Goal: Submit feedback/report problem

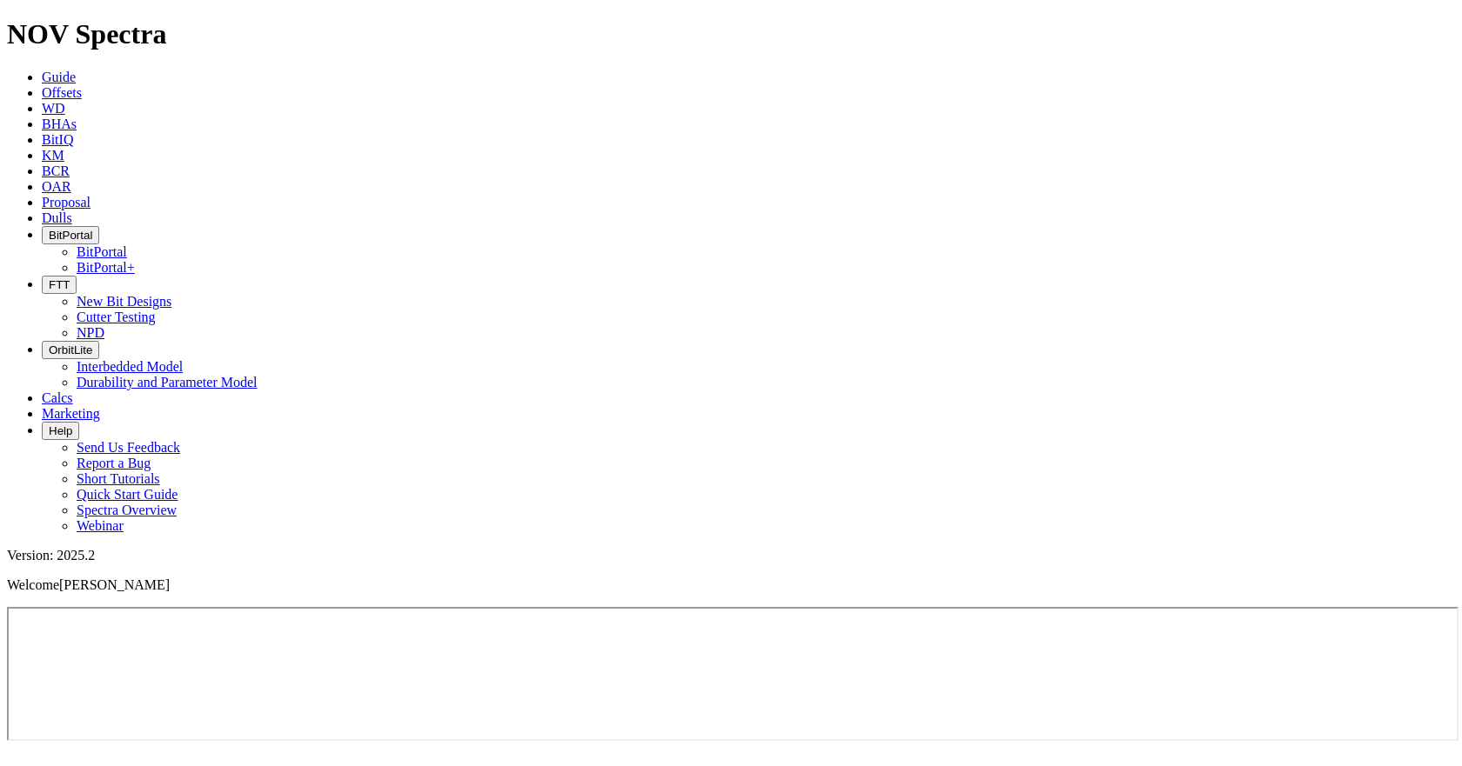
click at [42, 132] on icon at bounding box center [42, 139] width 0 height 15
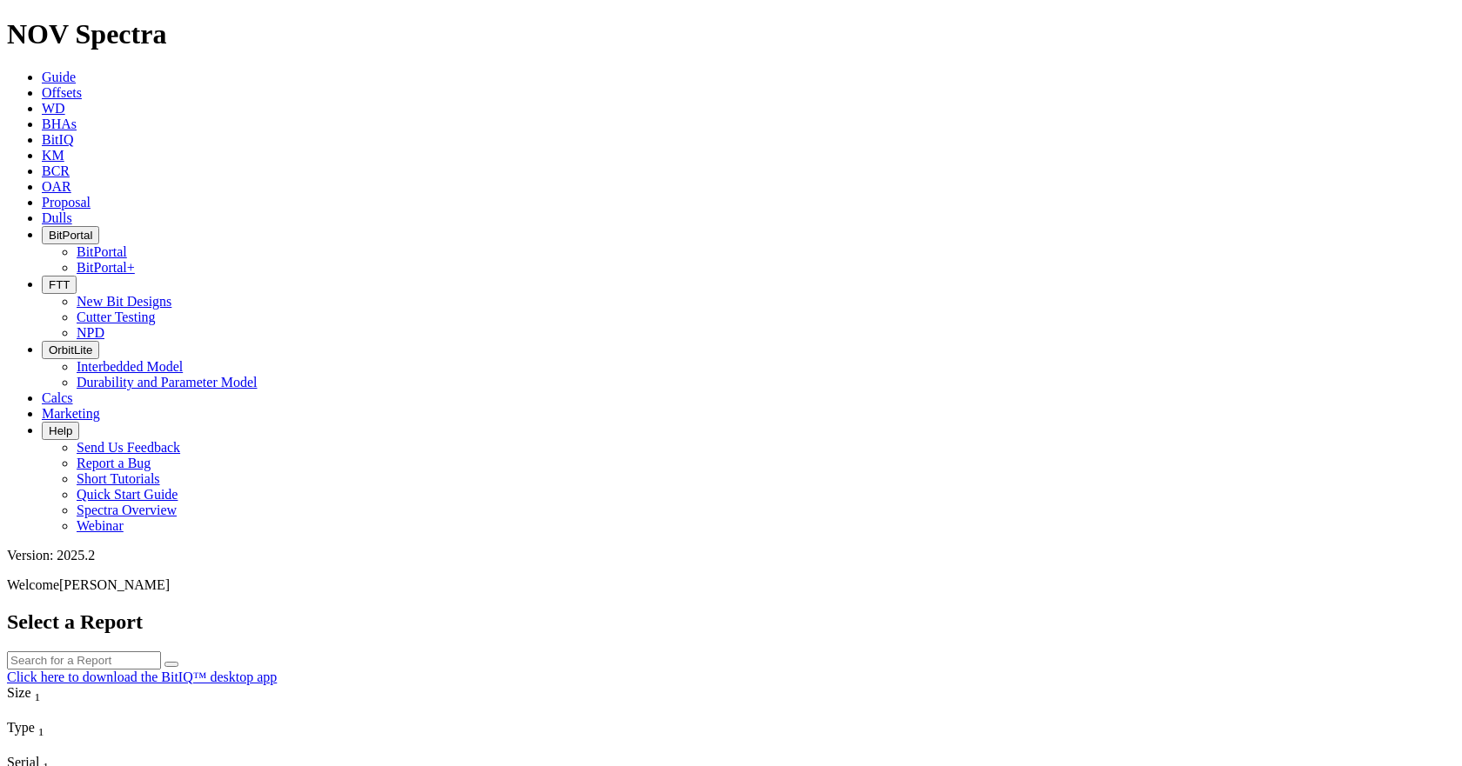
click at [161, 520] on input "text" at bounding box center [84, 661] width 154 height 18
type input "s320419"
click at [178, 520] on button "submit" at bounding box center [171, 664] width 14 height 5
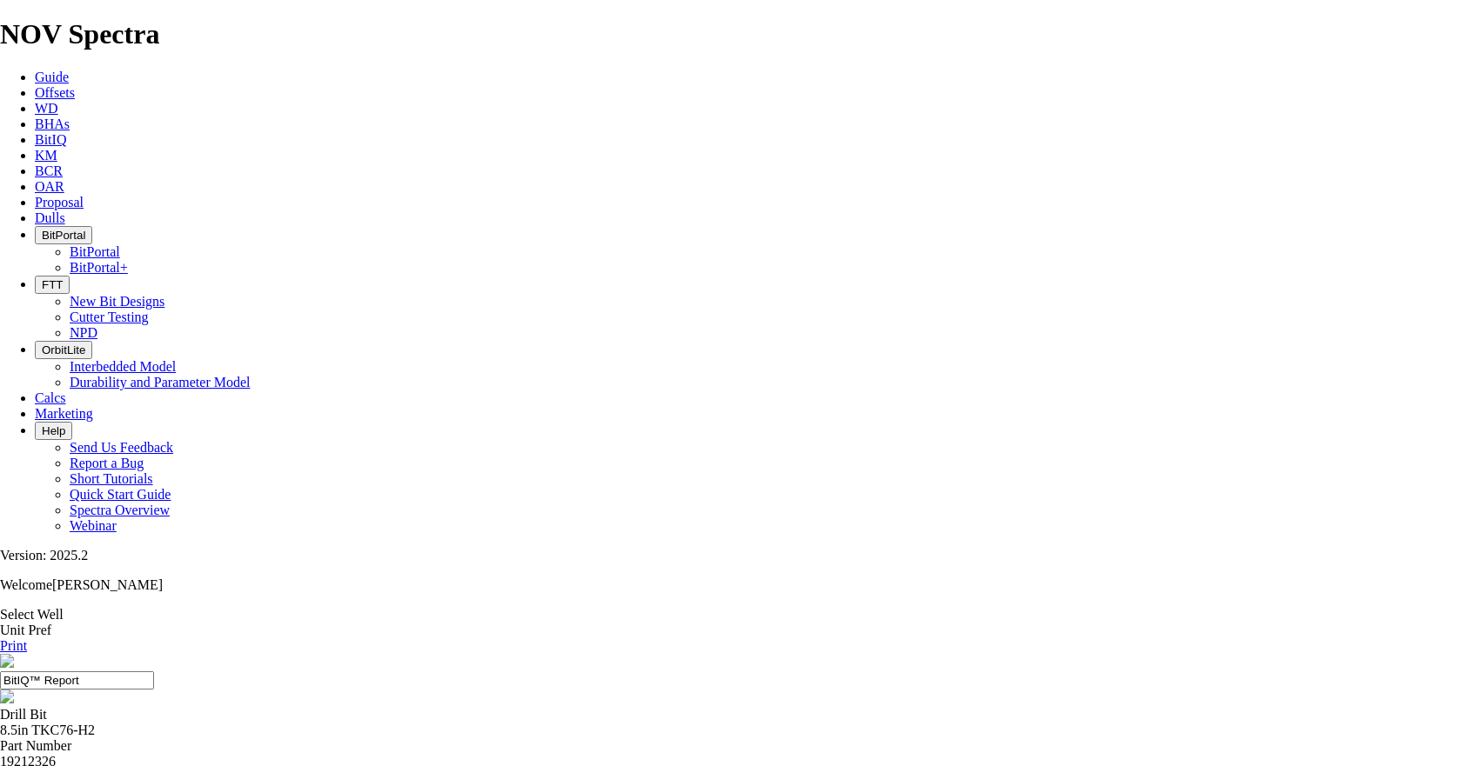
click at [66, 132] on link "BitIQ" at bounding box center [50, 139] width 31 height 15
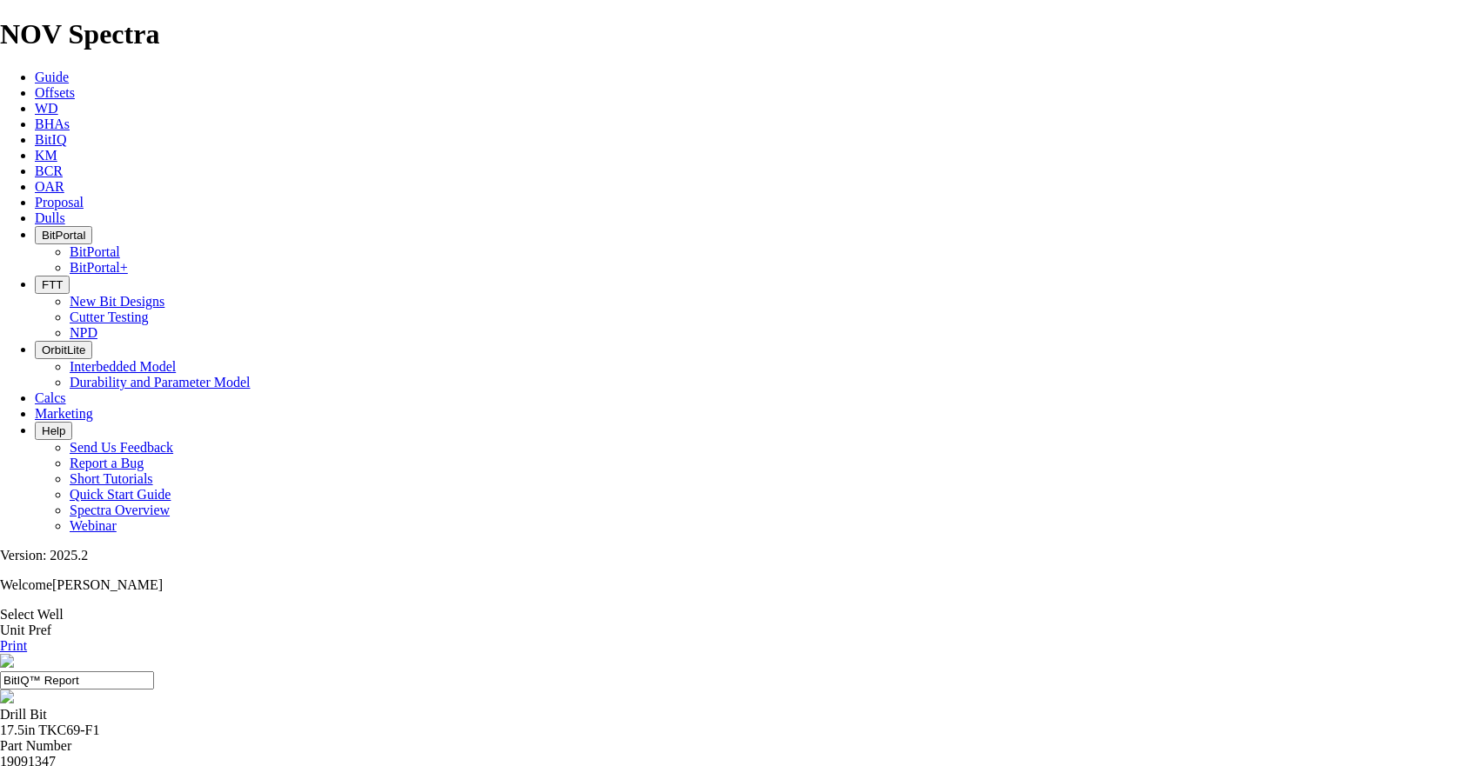
click at [35, 132] on icon at bounding box center [35, 139] width 0 height 15
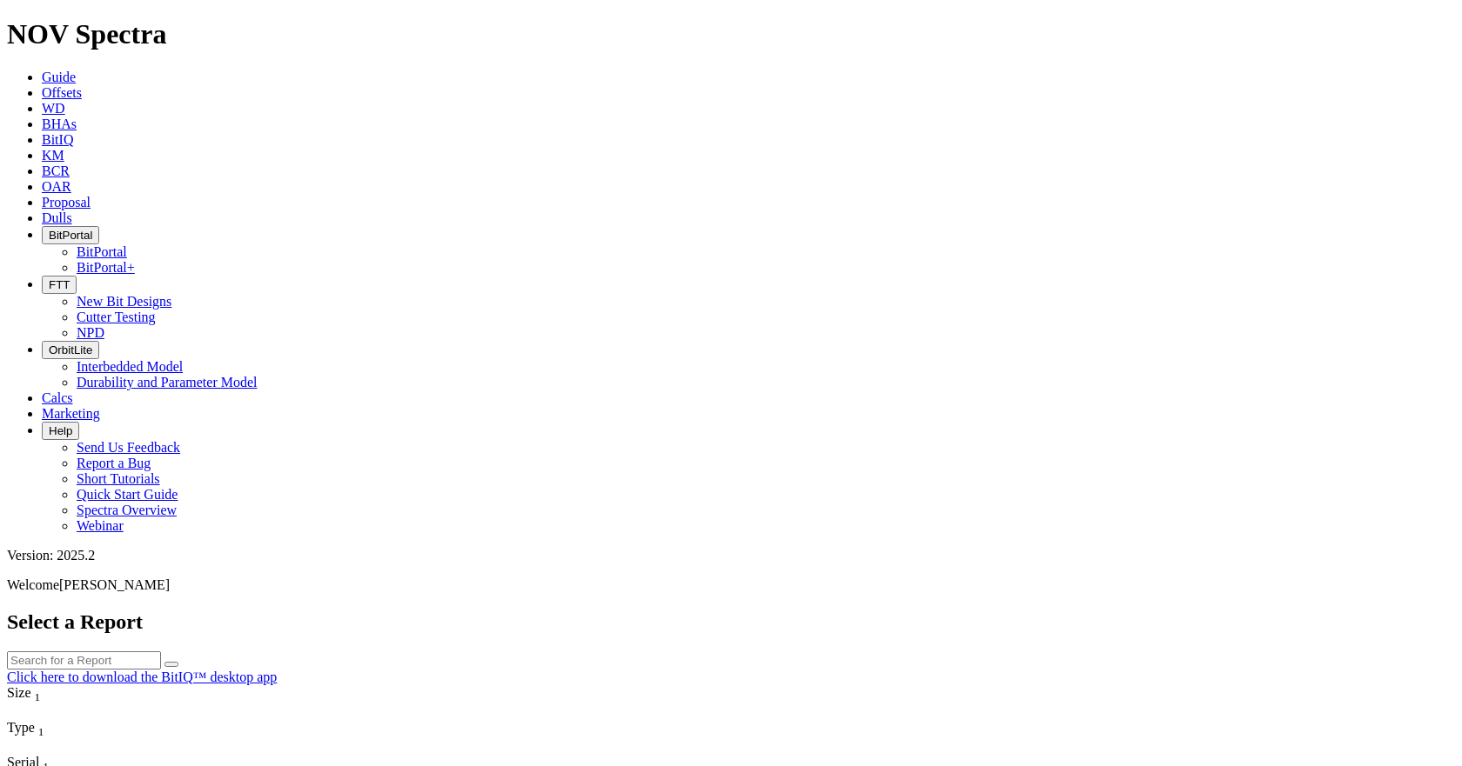
click at [72, 425] on span "Help" at bounding box center [60, 431] width 23 height 13
click at [151, 456] on link "Report a Bug" at bounding box center [114, 463] width 74 height 15
